Goal: Use online tool/utility: Use online tool/utility

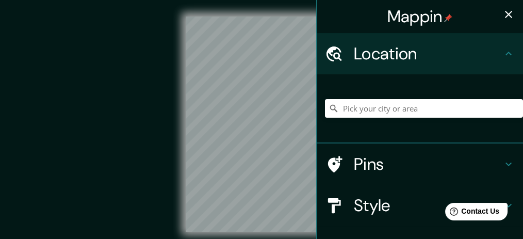
scroll to position [137, 0]
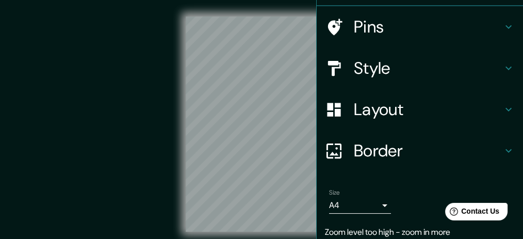
click at [378, 116] on h4 "Layout" at bounding box center [428, 109] width 149 height 21
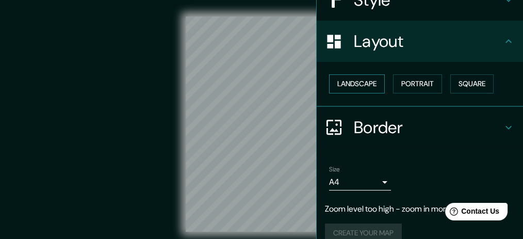
click at [376, 83] on button "Landscape" at bounding box center [357, 83] width 56 height 19
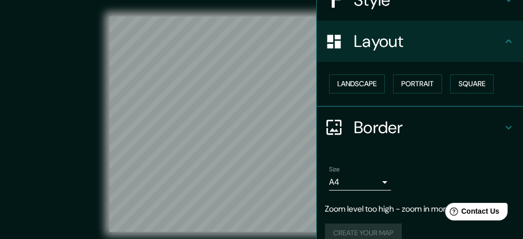
scroll to position [0, 0]
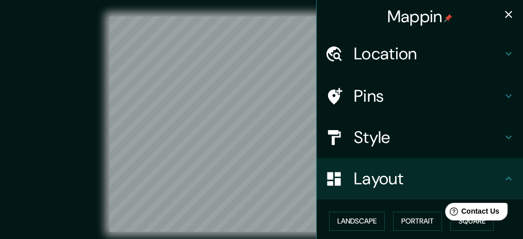
click at [505, 12] on icon "button" at bounding box center [508, 14] width 7 height 7
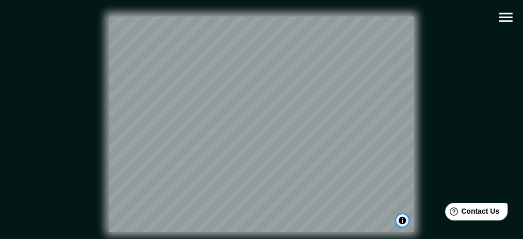
click at [403, 226] on button "Toggle attribution" at bounding box center [402, 220] width 12 height 12
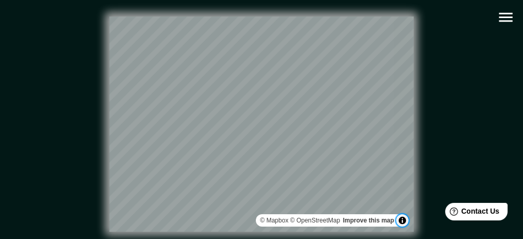
click at [402, 223] on button "Toggle attribution" at bounding box center [402, 220] width 12 height 12
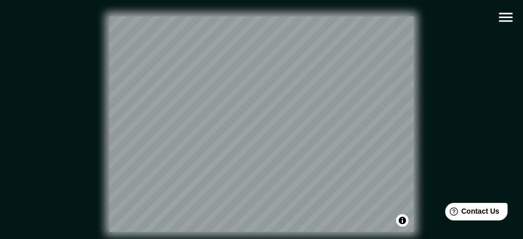
click at [500, 22] on icon "button" at bounding box center [506, 17] width 18 height 18
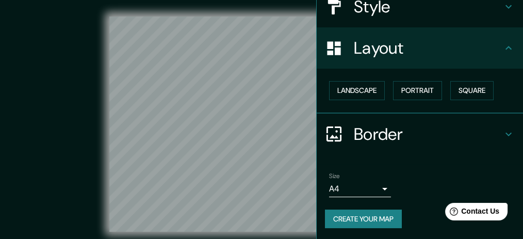
scroll to position [62, 0]
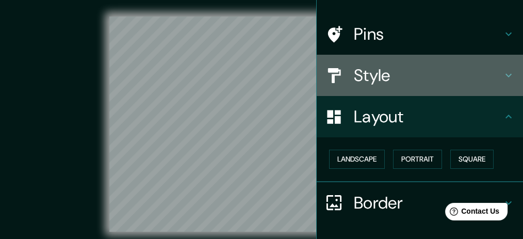
click at [409, 84] on h4 "Style" at bounding box center [428, 75] width 149 height 21
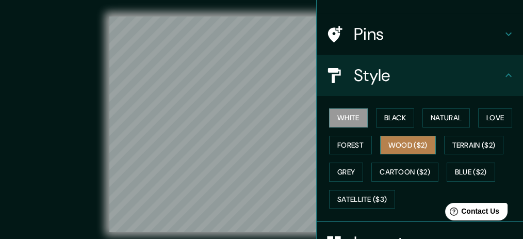
click at [391, 142] on button "Wood ($2)" at bounding box center [408, 145] width 56 height 19
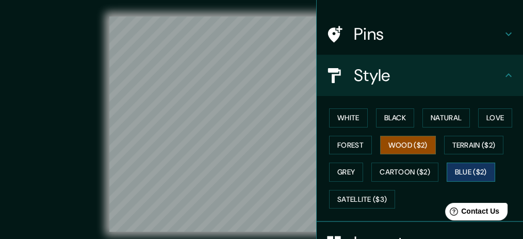
click at [452, 175] on button "Blue ($2)" at bounding box center [471, 172] width 49 height 19
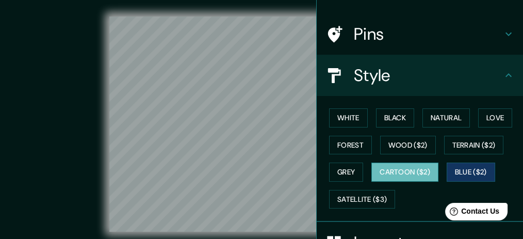
click at [426, 170] on button "Cartoon ($2)" at bounding box center [405, 172] width 67 height 19
click at [268, 0] on html "Mappin Location Pins Style White Black Natural Love Forest Wood ($2) Terrain ($…" at bounding box center [261, 119] width 523 height 239
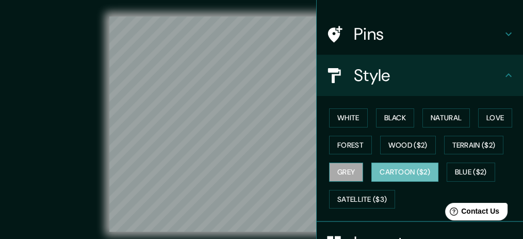
click at [344, 165] on button "Grey" at bounding box center [346, 172] width 34 height 19
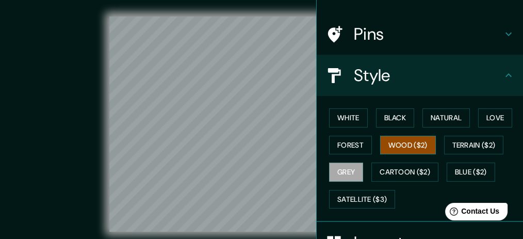
click at [384, 149] on button "Wood ($2)" at bounding box center [408, 145] width 56 height 19
click at [96, 88] on div "© Mapbox © OpenStreetMap Improve this map" at bounding box center [261, 124] width 471 height 215
click at [303, 139] on div "Mappin Location Pins Style White Black Natural Love Forest Wood ($2) Terrain ($…" at bounding box center [261, 132] width 523 height 265
click at [22, 149] on div "© Mapbox © OpenStreetMap Improve this map" at bounding box center [262, 124] width 504 height 248
click at [52, 64] on div "© Mapbox © OpenStreetMap Improve this map" at bounding box center [261, 124] width 471 height 215
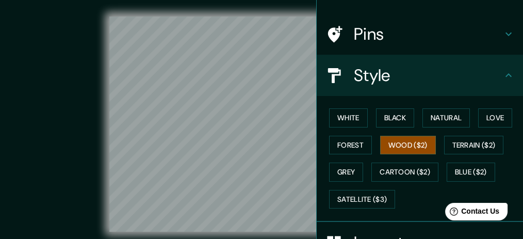
click at [207, 102] on div "© Mapbox © OpenStreetMap Improve this map" at bounding box center [262, 124] width 504 height 248
